Goal: Obtain resource: Obtain resource

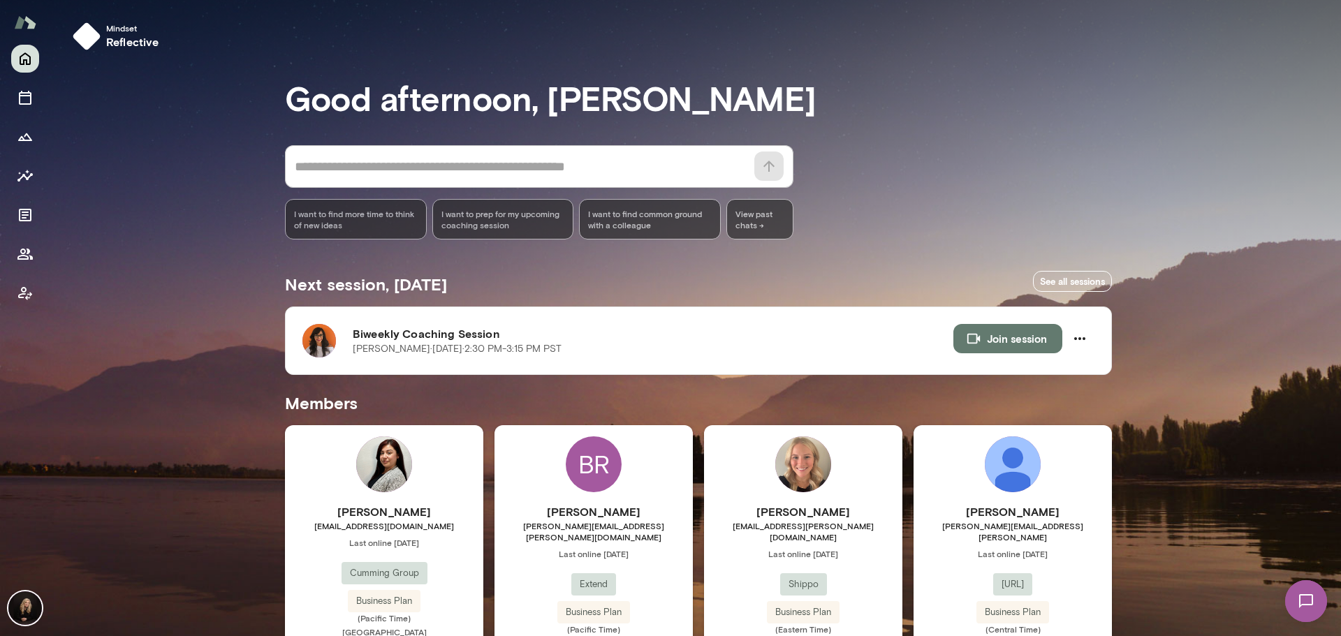
scroll to position [335, 0]
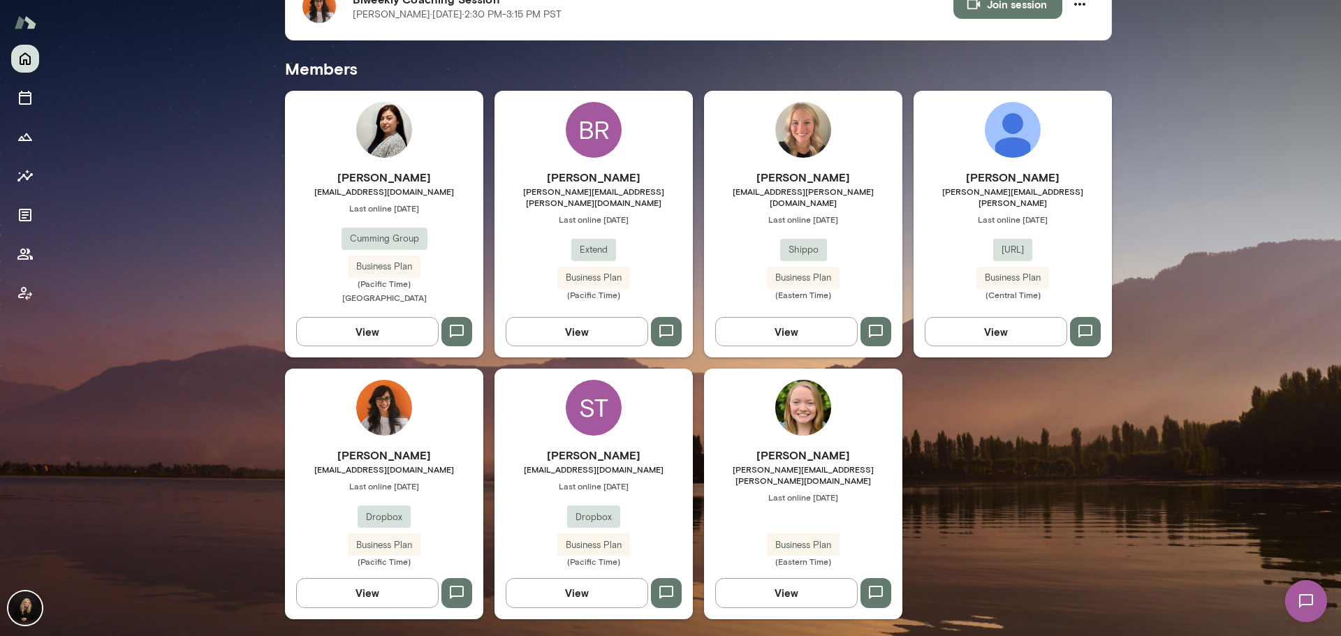
click at [397, 460] on h6 "[PERSON_NAME]" at bounding box center [384, 455] width 198 height 17
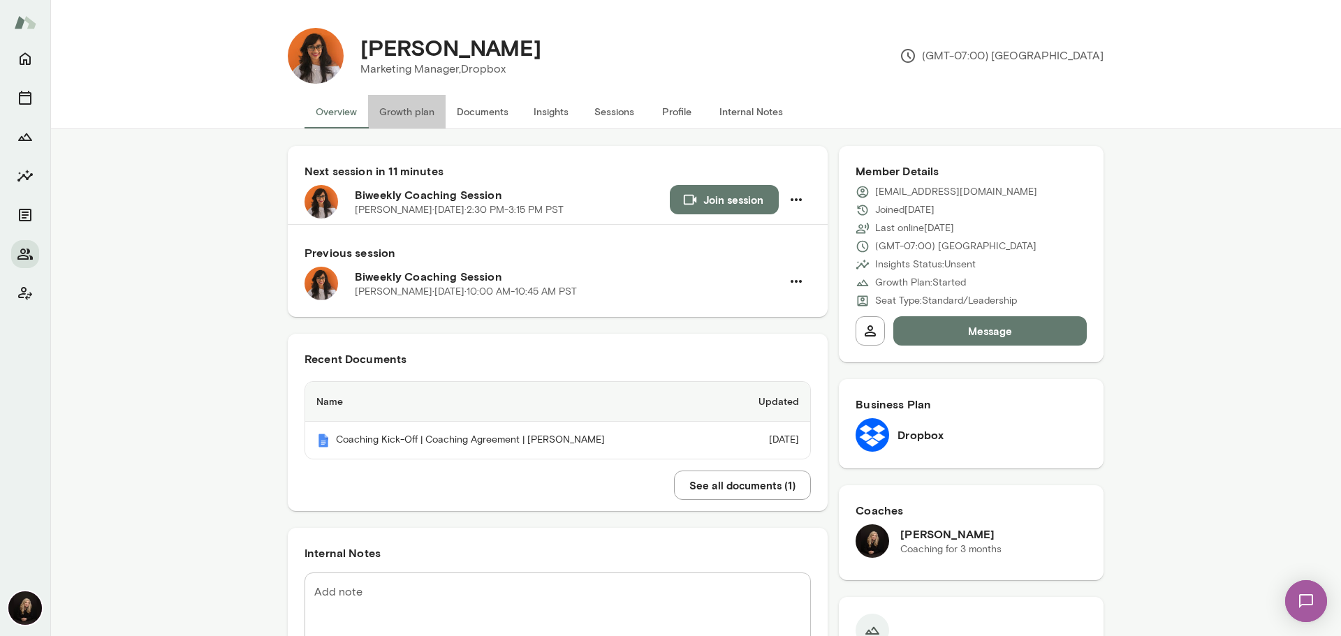
click at [407, 118] on button "Growth plan" at bounding box center [407, 112] width 78 height 34
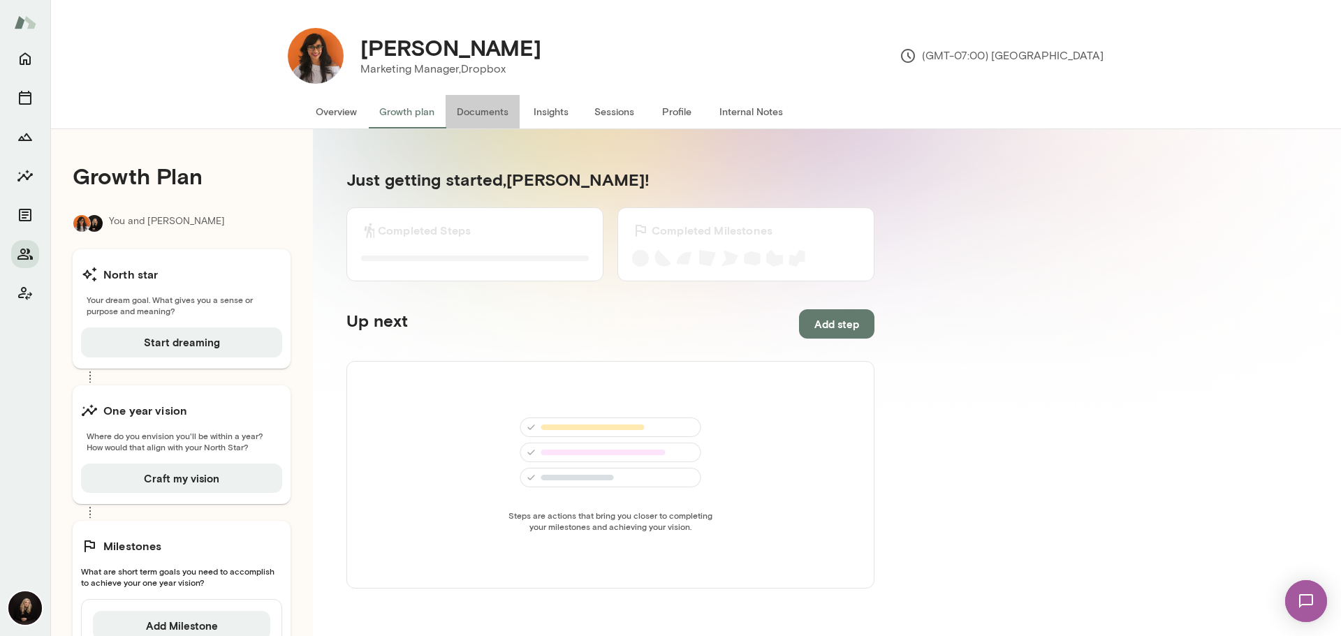
click at [472, 117] on button "Documents" at bounding box center [483, 112] width 74 height 34
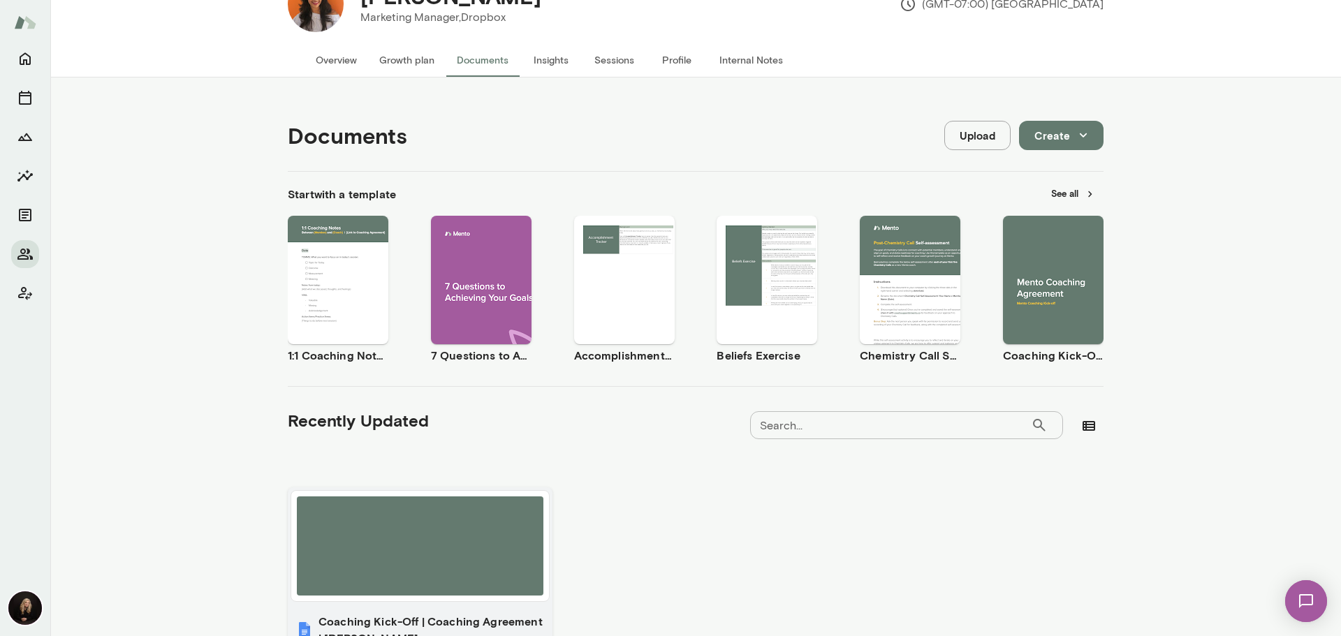
scroll to position [178, 0]
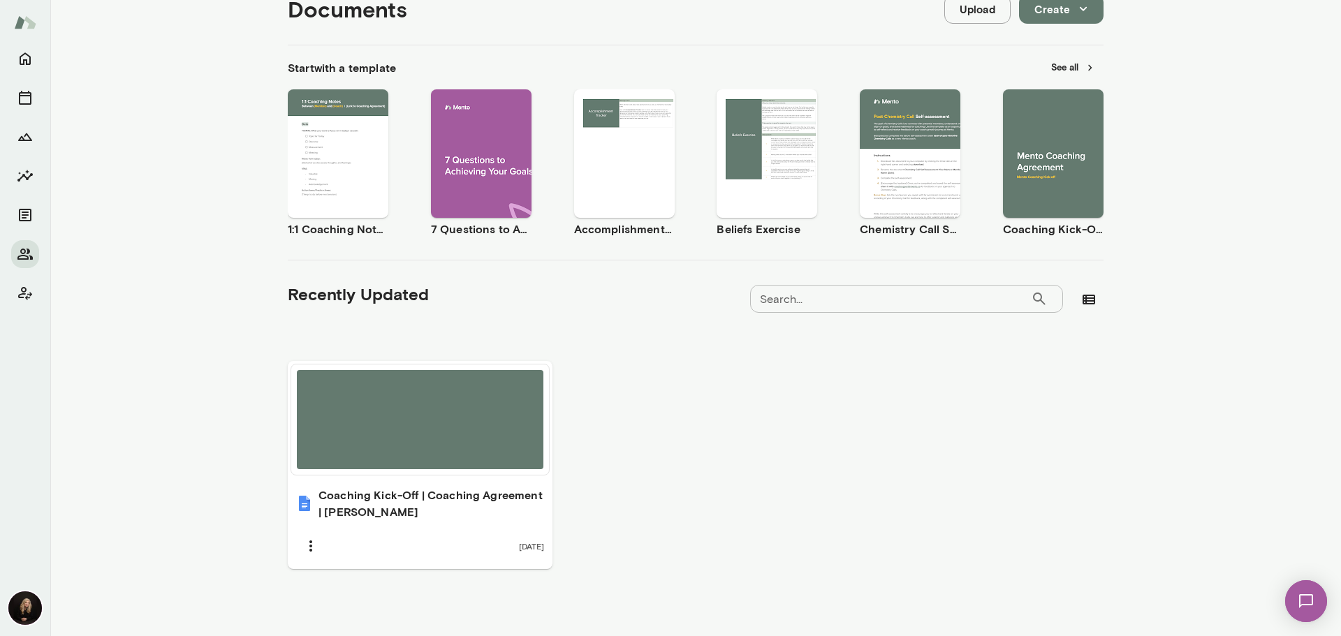
click at [1067, 63] on button "See all" at bounding box center [1073, 68] width 61 height 22
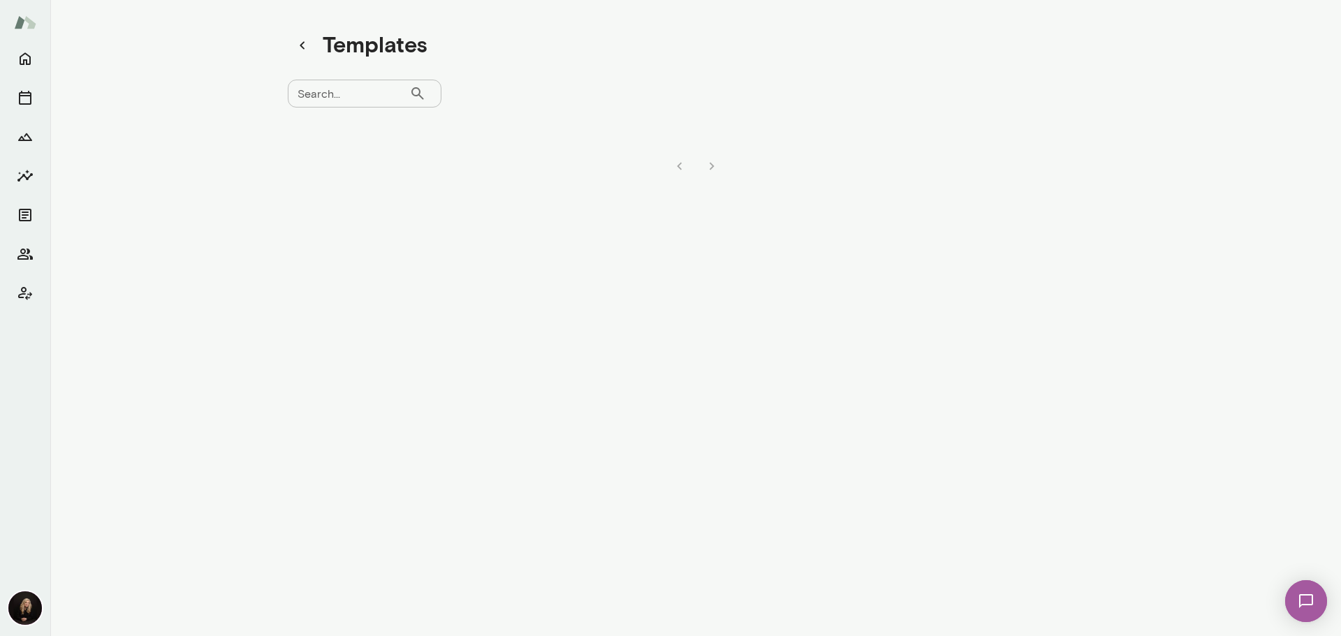
scroll to position [11, 0]
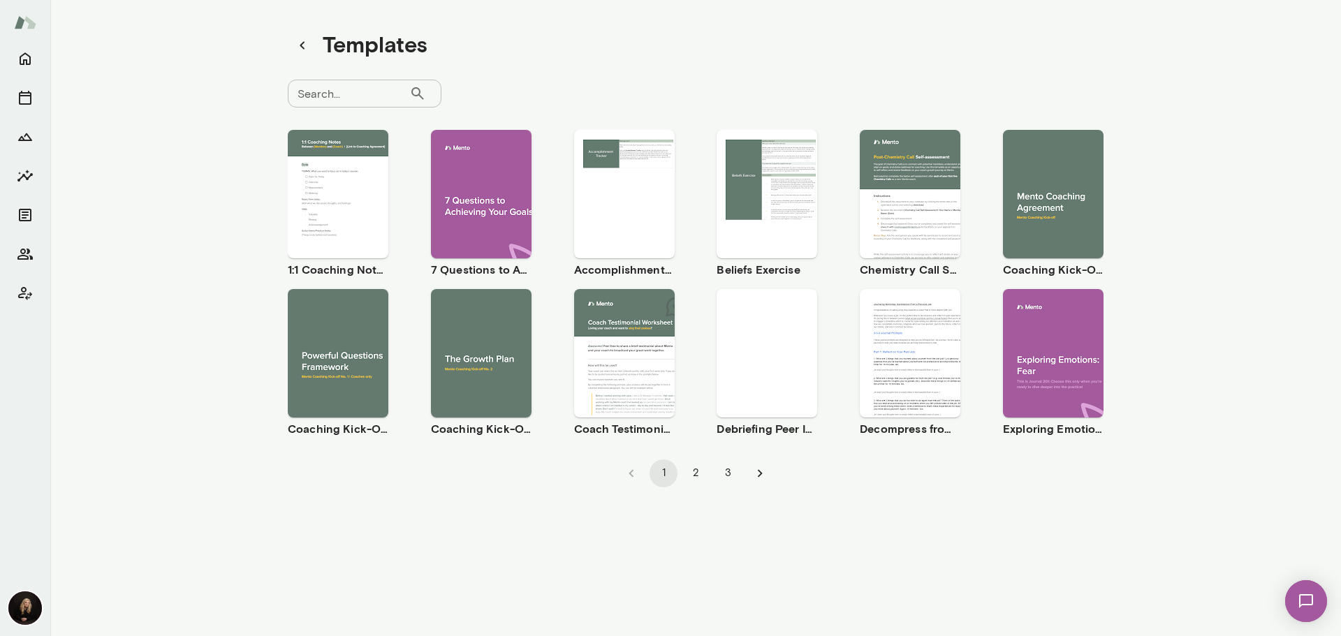
click at [469, 337] on span "Use template" at bounding box center [489, 341] width 51 height 11
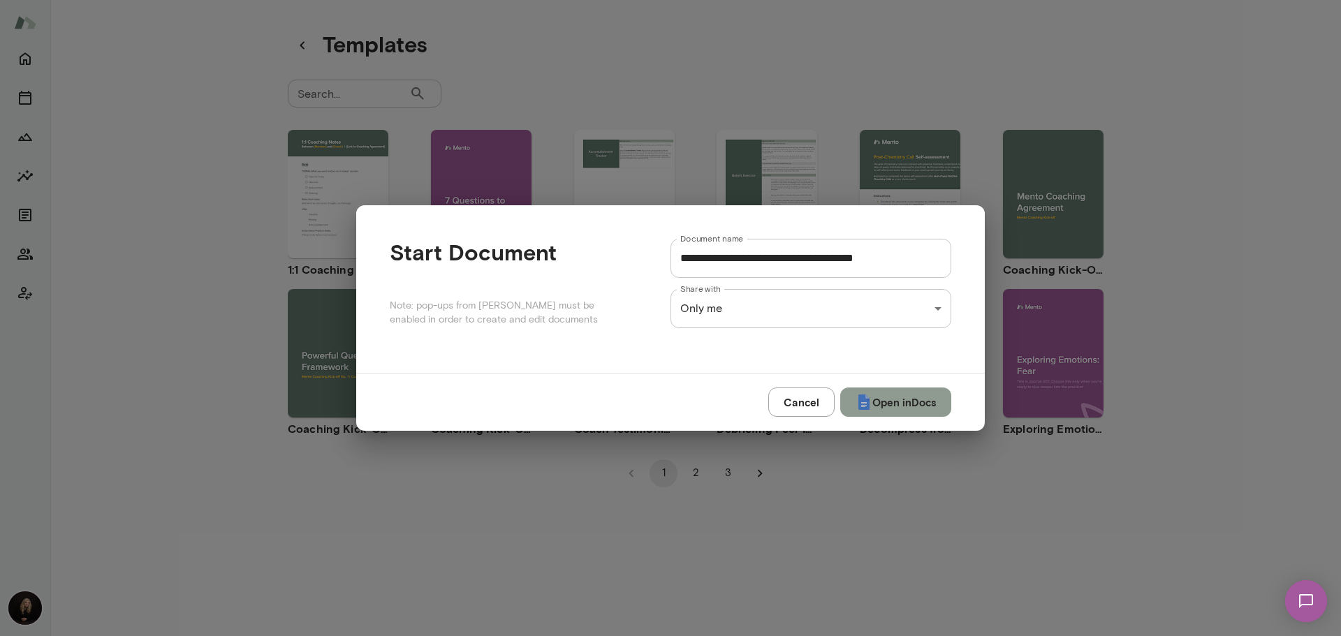
click at [910, 406] on button "Open in Docs" at bounding box center [896, 402] width 111 height 29
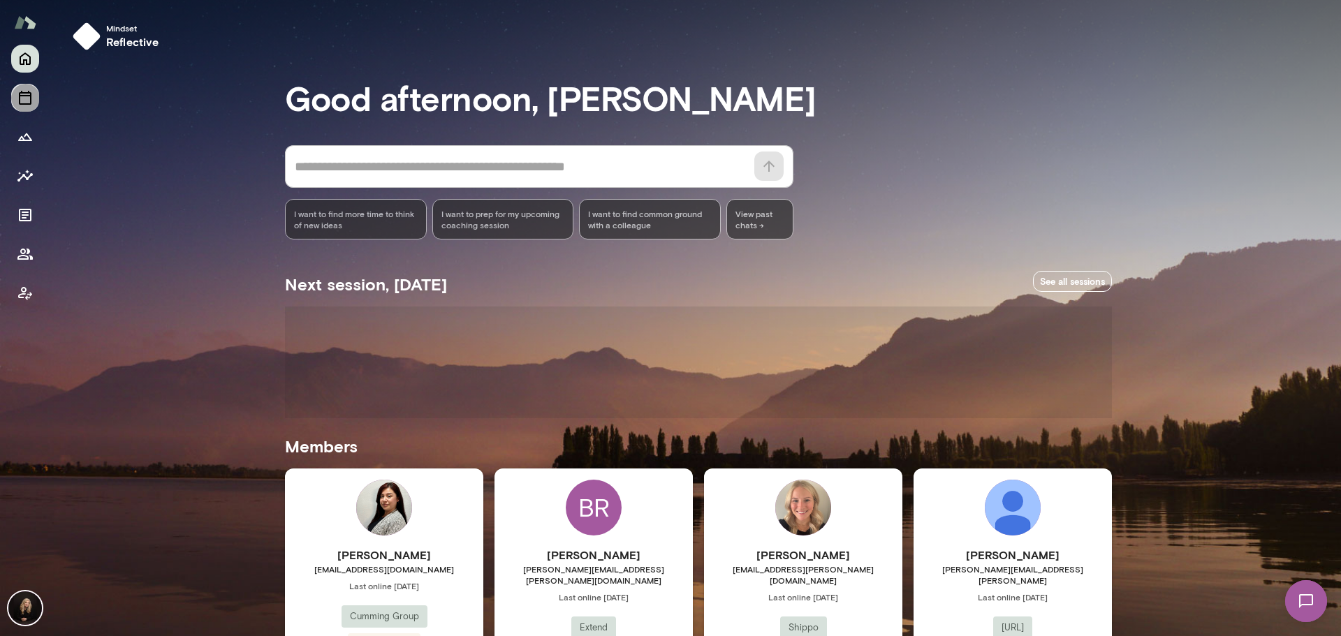
click at [23, 101] on icon "Sessions" at bounding box center [25, 97] width 17 height 17
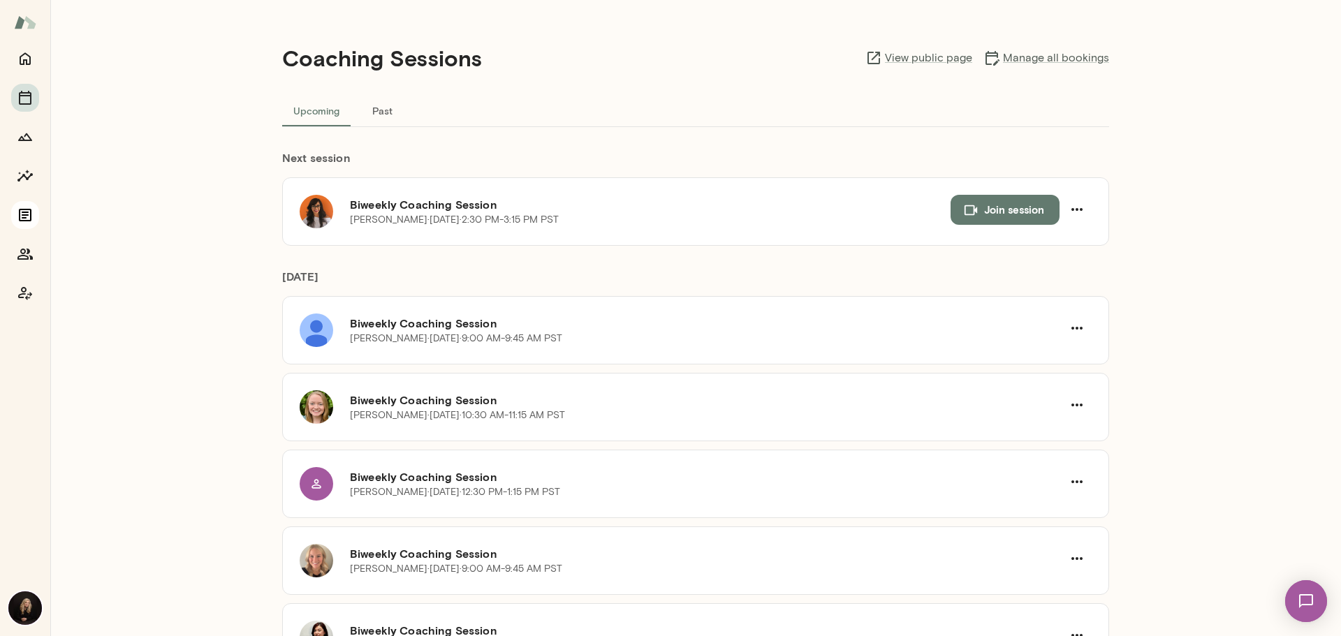
click at [23, 212] on icon "Documents" at bounding box center [25, 215] width 13 height 13
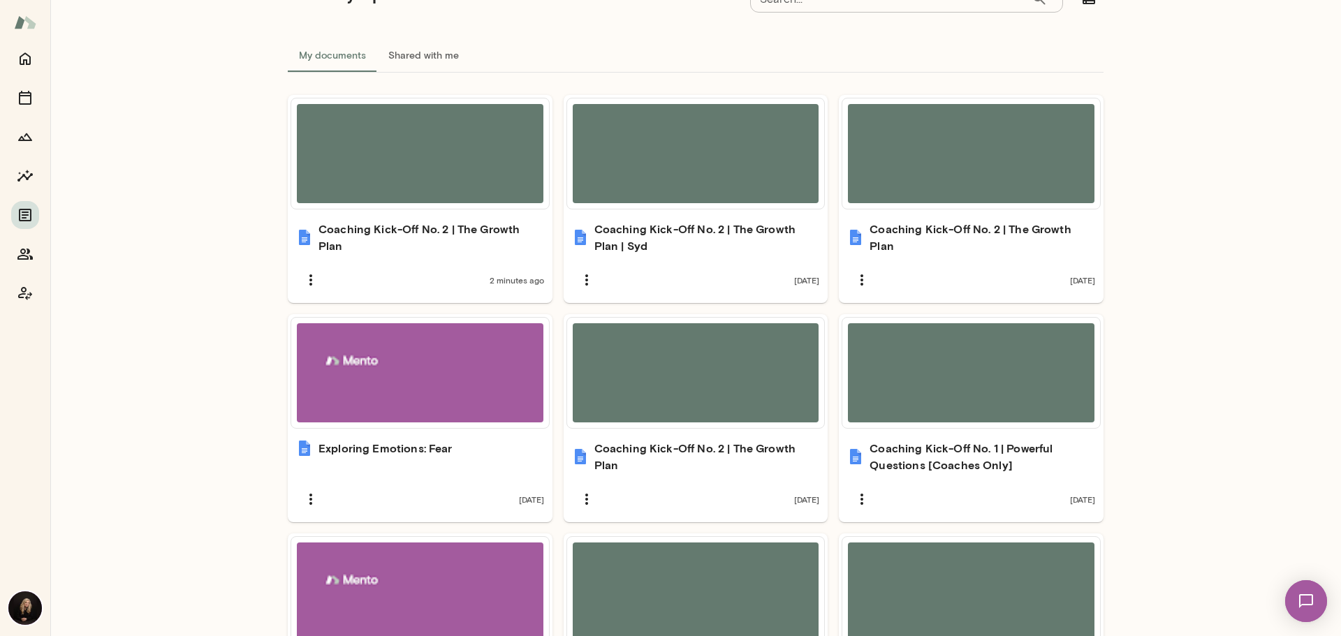
scroll to position [326, 0]
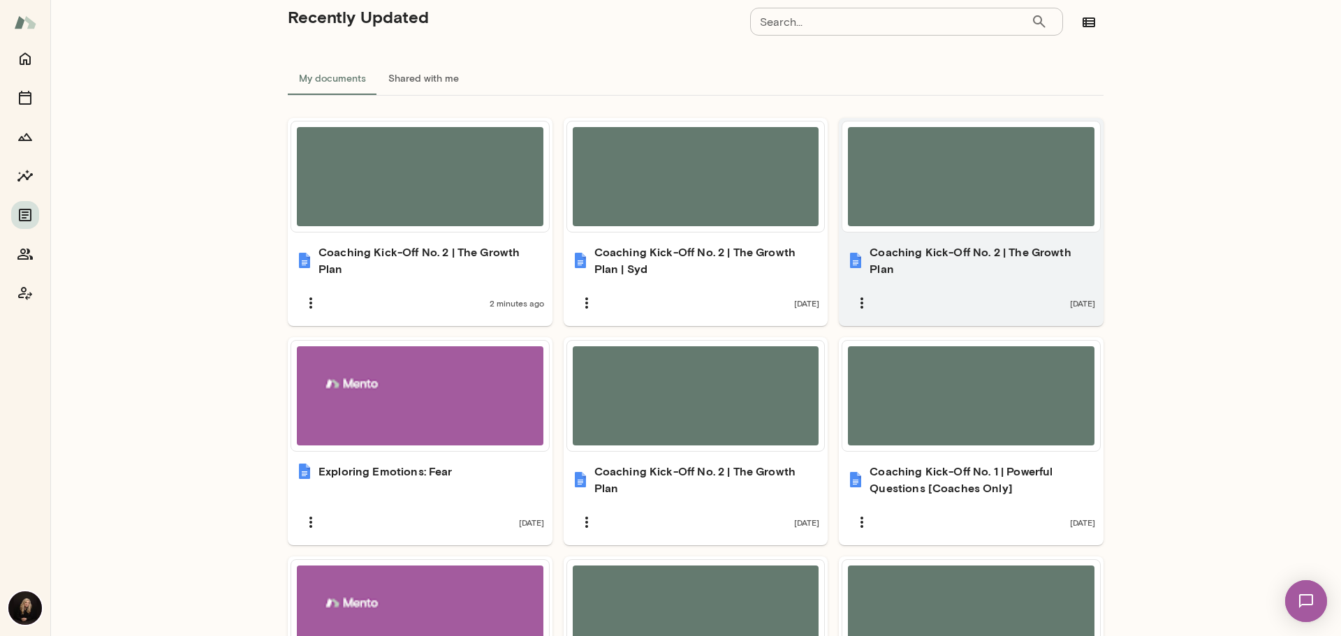
click at [977, 261] on h6 "Coaching Kick-Off No. 2 | The Growth Plan" at bounding box center [983, 261] width 226 height 34
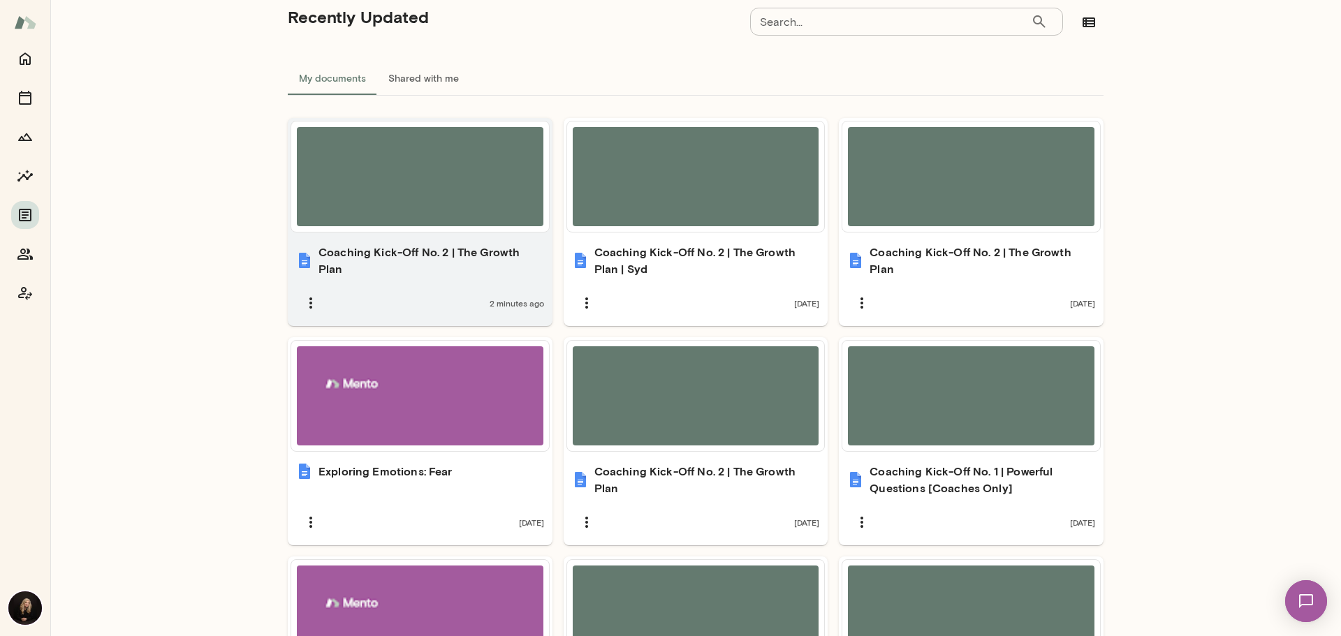
click at [425, 257] on h6 "Coaching Kick-Off No. 2 | The Growth Plan" at bounding box center [432, 261] width 226 height 34
